Goal: Information Seeking & Learning: Learn about a topic

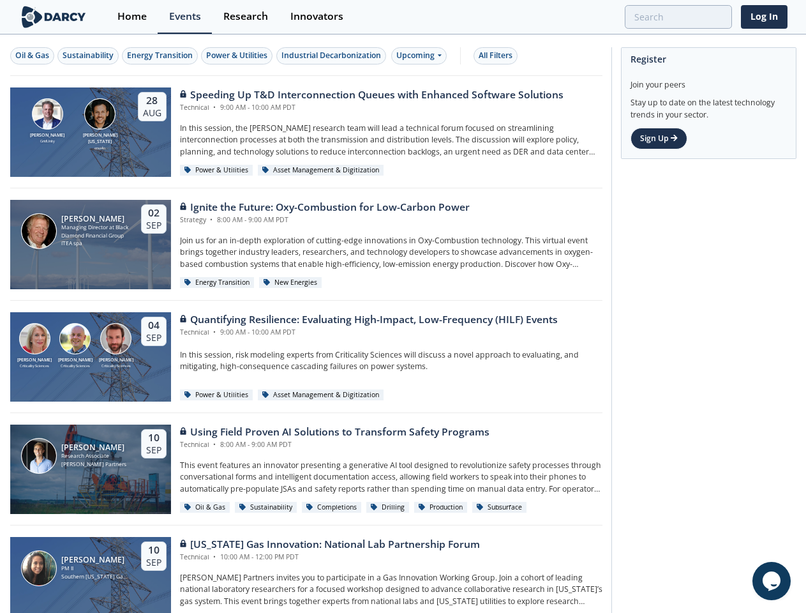
click at [403, 306] on div "[PERSON_NAME] Criticality Sciences [PERSON_NAME] Criticality Sciences [PERSON_N…" at bounding box center [306, 357] width 592 height 112
click at [33, 56] on div "Oil & Gas" at bounding box center [32, 55] width 34 height 11
click at [89, 56] on div "Sustainability" at bounding box center [88, 55] width 51 height 11
click at [161, 56] on div "Energy Transition" at bounding box center [160, 55] width 66 height 11
click at [239, 56] on div "Power & Utilities" at bounding box center [236, 55] width 61 height 11
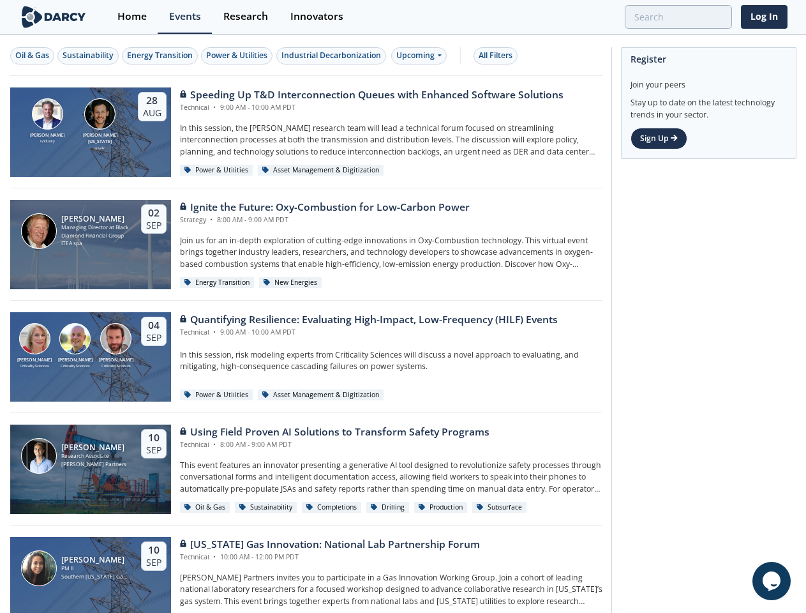
click at [333, 56] on div "Industrial Decarbonization" at bounding box center [331, 55] width 100 height 11
